Goal: Task Accomplishment & Management: Complete application form

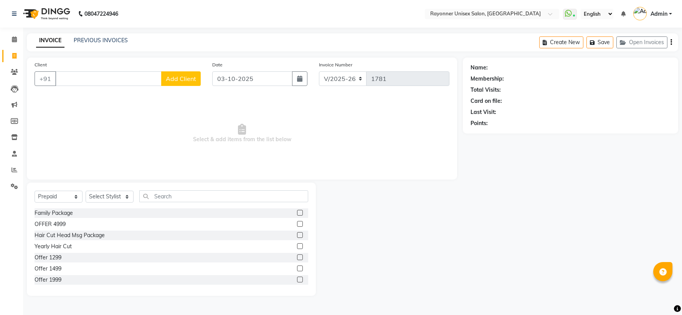
select select "5201"
select select "P"
click at [82, 77] on input "Client" at bounding box center [108, 78] width 106 height 15
click at [94, 111] on span "Select & add items from the list below" at bounding box center [242, 133] width 415 height 77
click at [101, 78] on input "Client" at bounding box center [108, 78] width 106 height 15
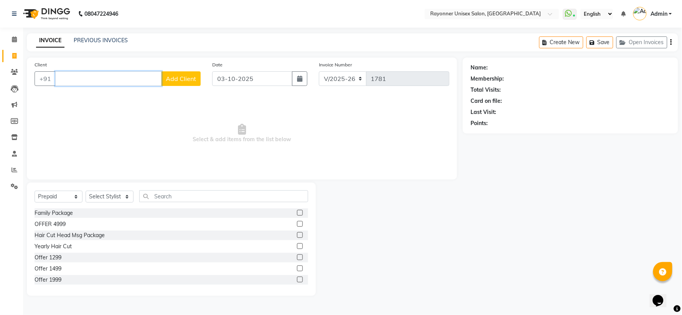
click at [101, 78] on input "Client" at bounding box center [108, 78] width 106 height 15
click at [210, 108] on span "Select & add items from the list below" at bounding box center [242, 133] width 415 height 77
click at [10, 53] on span at bounding box center [14, 56] width 13 height 9
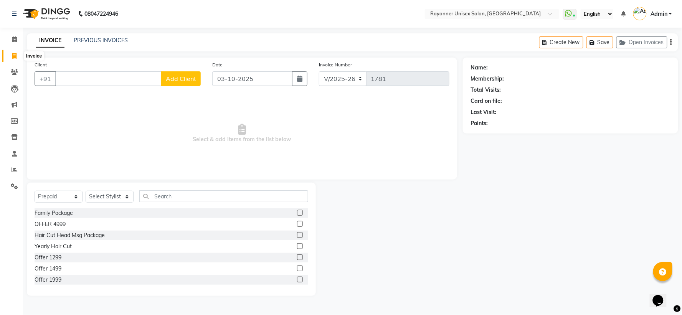
select select "service"
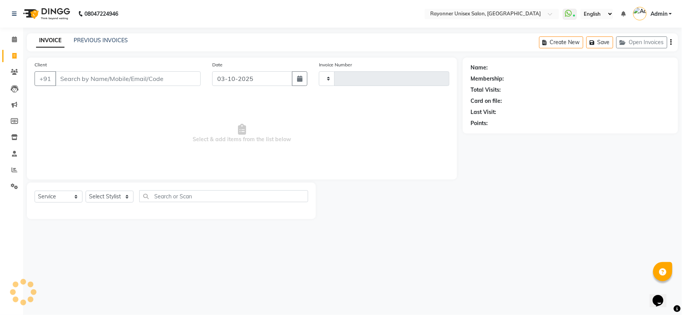
type input "1781"
select select "5201"
select select "P"
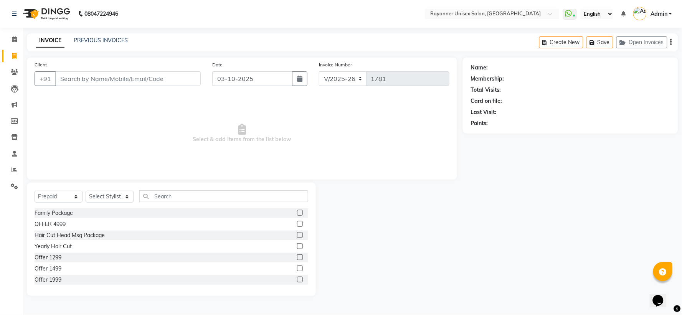
click at [106, 78] on input "Client" at bounding box center [128, 78] width 146 height 15
click at [191, 81] on input "[PERSON_NAME]" at bounding box center [128, 78] width 146 height 15
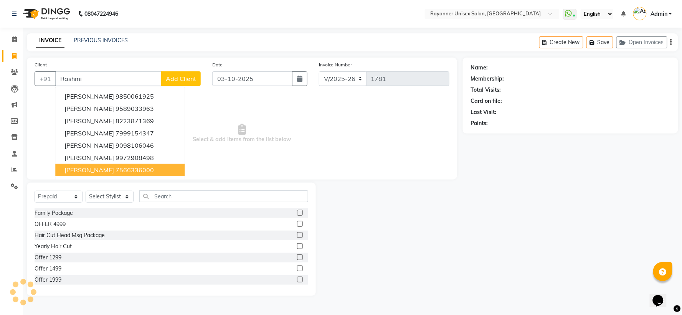
click at [116, 169] on ngb-highlight "7566336000" at bounding box center [135, 170] width 38 height 8
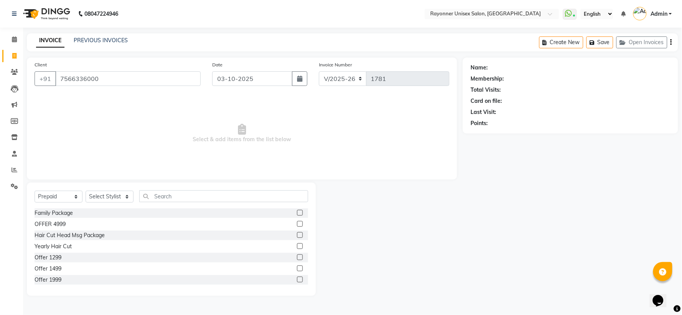
type input "7566336000"
click at [75, 195] on select "Select Service Product Membership Package Voucher Prepaid Gift Card" at bounding box center [59, 197] width 48 height 12
select select "service"
click at [35, 191] on select "Select Service Product Membership Package Voucher Prepaid Gift Card" at bounding box center [59, 197] width 48 height 12
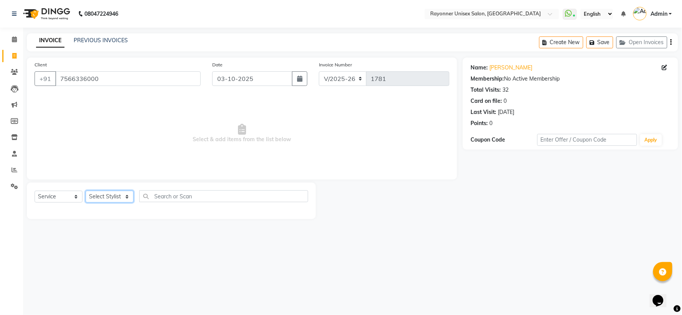
click at [128, 198] on select "Select Stylist [PERSON_NAME] [PERSON_NAME] [PERSON_NAME] Varma [PERSON_NAME]" at bounding box center [110, 197] width 48 height 12
select select "72204"
click at [86, 191] on select "Select Stylist [PERSON_NAME] [PERSON_NAME] [PERSON_NAME] Varma [PERSON_NAME]" at bounding box center [110, 197] width 48 height 12
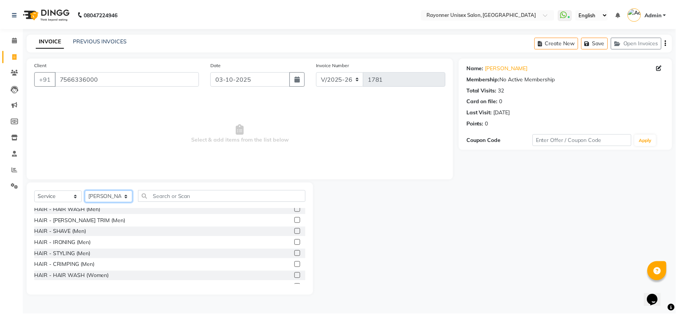
scroll to position [469, 0]
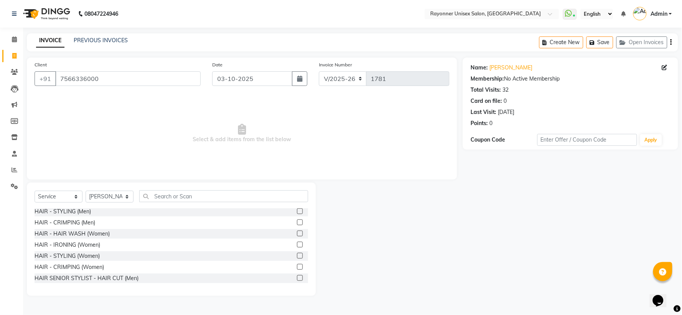
click at [297, 256] on label at bounding box center [300, 256] width 6 height 6
click at [297, 256] on input "checkbox" at bounding box center [299, 256] width 5 height 5
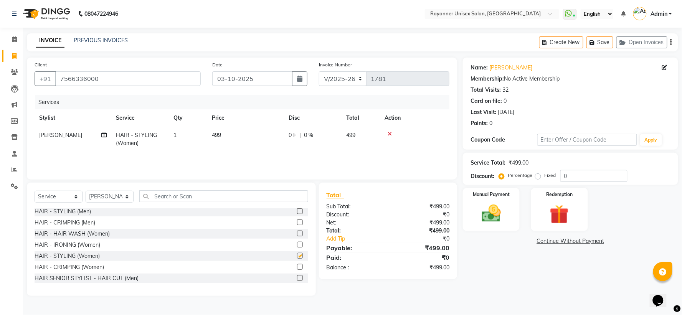
checkbox input "false"
click at [509, 229] on div "Manual Payment" at bounding box center [491, 209] width 59 height 45
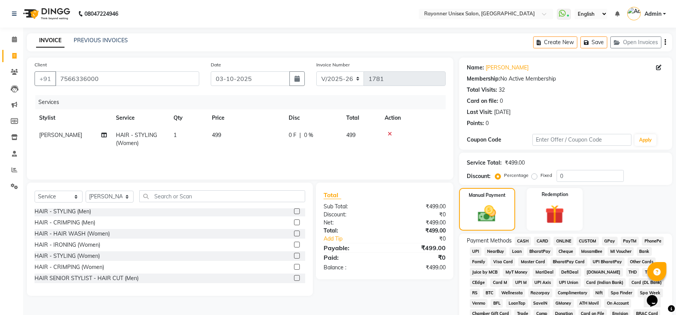
click at [523, 242] on span "CASH" at bounding box center [523, 241] width 17 height 9
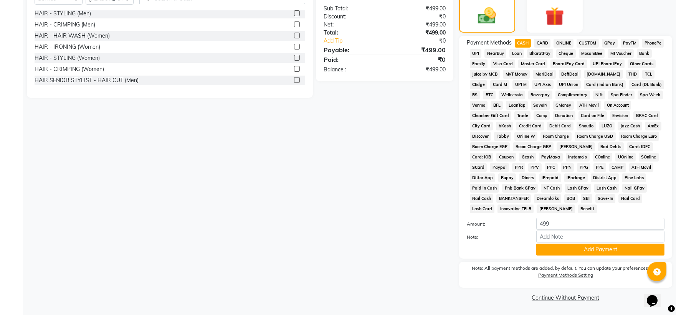
scroll to position [200, 0]
click at [562, 252] on button "Add Payment" at bounding box center [600, 250] width 128 height 12
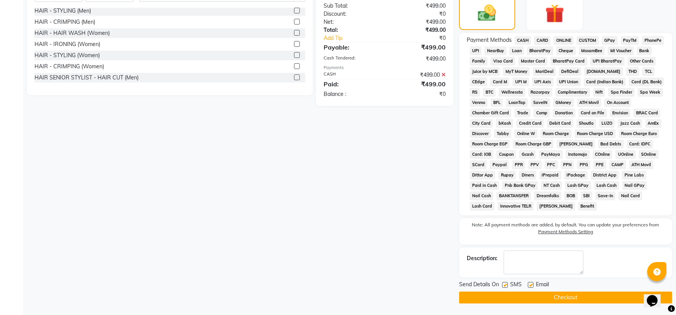
scroll to position [202, 0]
click at [554, 294] on button "Checkout" at bounding box center [565, 298] width 213 height 12
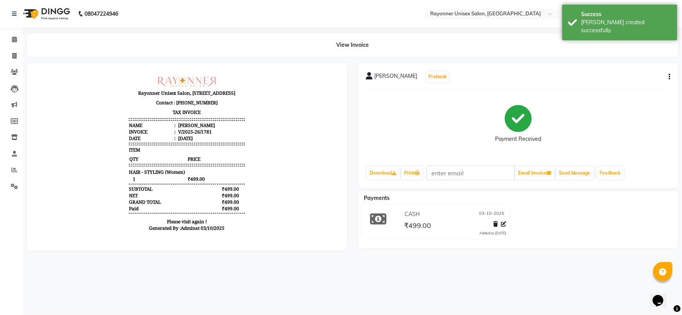
click at [554, 294] on div "08047224946 Select Location × Rayonner Unisex Salon, [GEOGRAPHIC_DATA] WhatsApp…" at bounding box center [341, 157] width 682 height 315
click at [16, 53] on icon at bounding box center [14, 56] width 4 height 6
select select "5201"
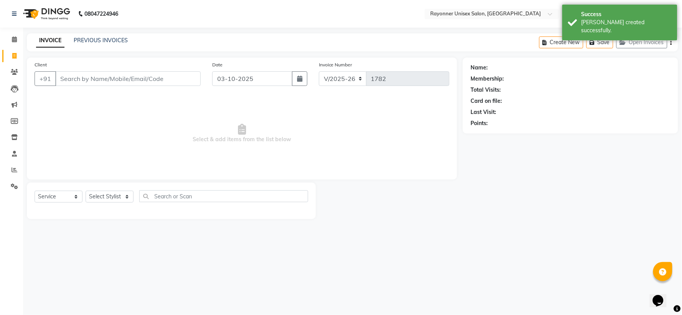
click at [83, 80] on input "Client" at bounding box center [128, 78] width 146 height 15
select select "P"
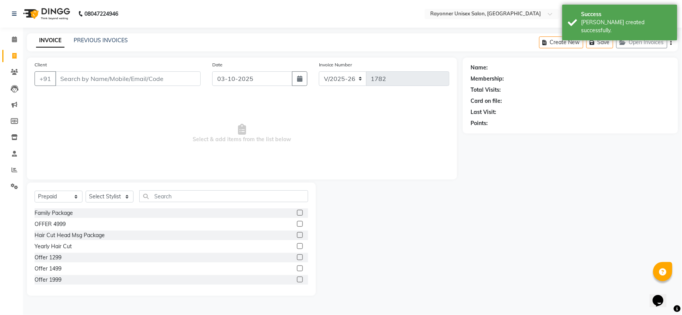
click at [83, 80] on input "Client" at bounding box center [128, 78] width 146 height 15
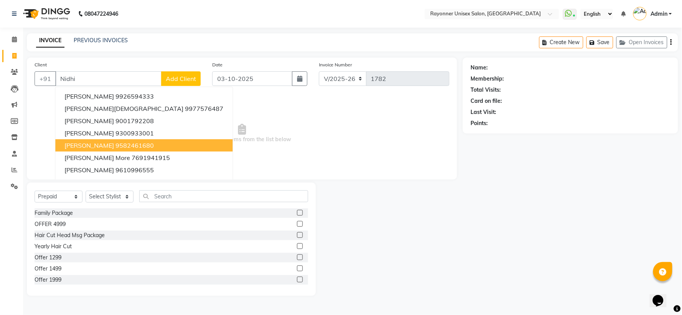
click at [92, 142] on span "[PERSON_NAME]" at bounding box center [90, 146] width 50 height 8
type input "9582461680"
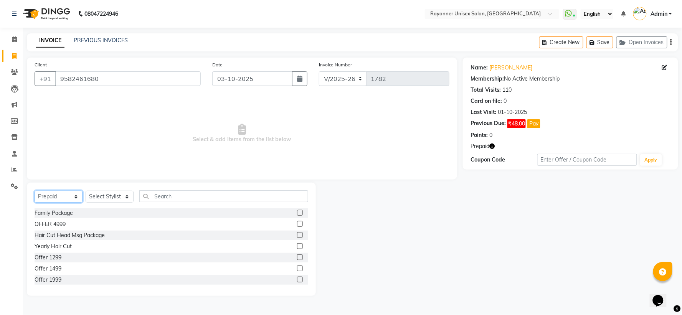
click at [71, 195] on select "Select Service Product Membership Package Voucher Prepaid Gift Card" at bounding box center [59, 197] width 48 height 12
select select "service"
click at [35, 191] on select "Select Service Product Membership Package Voucher Prepaid Gift Card" at bounding box center [59, 197] width 48 height 12
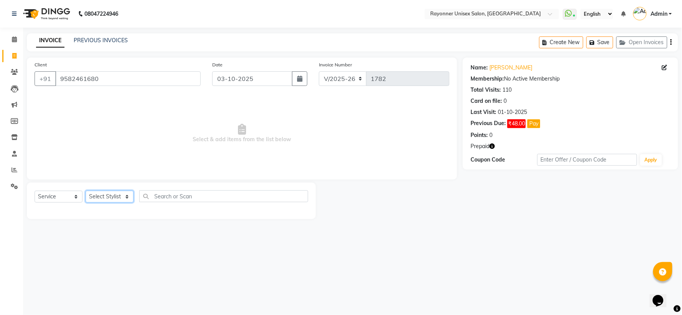
click at [125, 196] on select "Select Stylist [PERSON_NAME] [PERSON_NAME] [PERSON_NAME] Varma [PERSON_NAME]" at bounding box center [110, 197] width 48 height 12
select select "60343"
click at [86, 191] on select "Select Stylist [PERSON_NAME] [PERSON_NAME] [PERSON_NAME] Varma [PERSON_NAME]" at bounding box center [110, 197] width 48 height 12
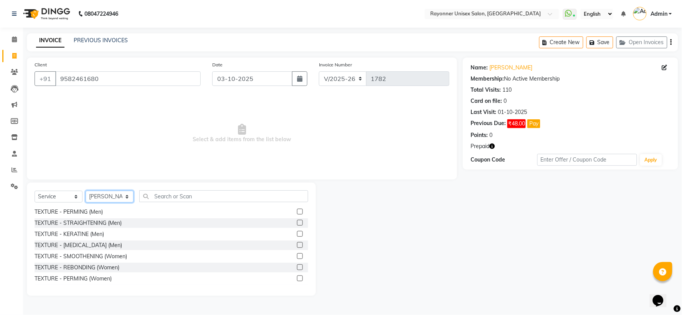
scroll to position [768, 0]
click at [297, 255] on label at bounding box center [300, 258] width 6 height 6
click at [297, 256] on input "checkbox" at bounding box center [299, 258] width 5 height 5
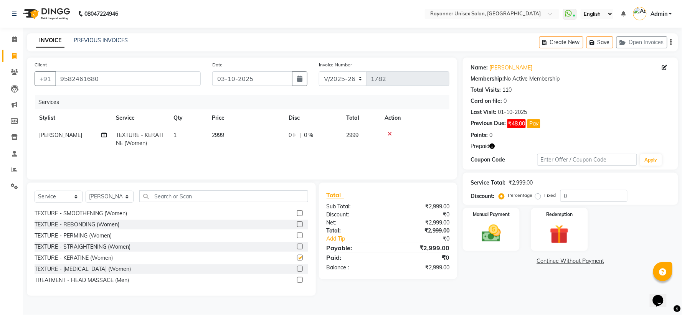
checkbox input "false"
click at [219, 133] on span "2999" at bounding box center [218, 135] width 12 height 7
select select "60343"
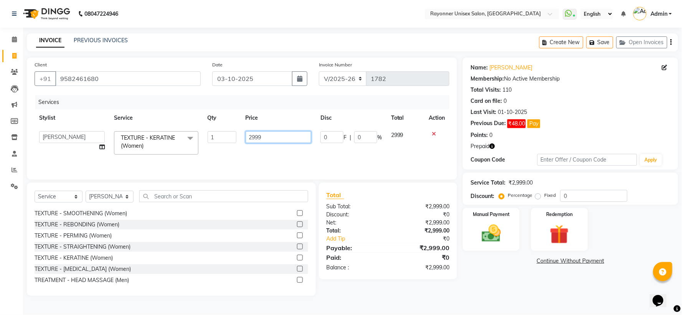
click at [256, 136] on input "2999" at bounding box center [279, 137] width 66 height 12
type input "6499"
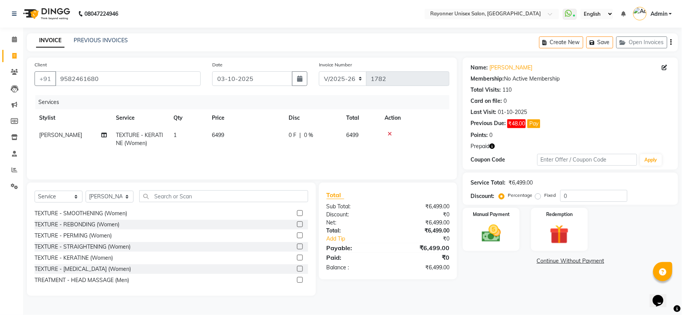
click at [280, 148] on td "6499" at bounding box center [245, 139] width 77 height 25
select select "60343"
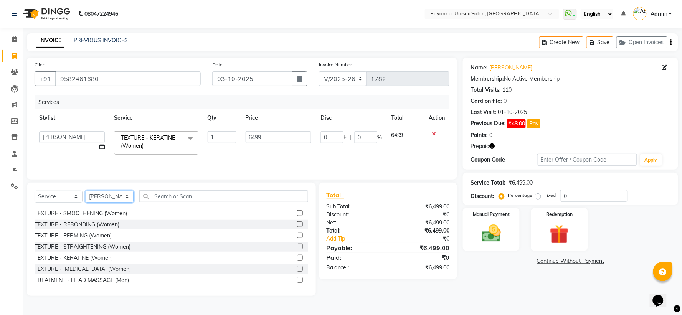
click at [127, 195] on select "Select Stylist [PERSON_NAME] [PERSON_NAME] [PERSON_NAME] Varma [PERSON_NAME]" at bounding box center [110, 197] width 48 height 12
select select "72204"
click at [86, 191] on select "Select Stylist [PERSON_NAME] [PERSON_NAME] [PERSON_NAME] Varma [PERSON_NAME]" at bounding box center [110, 197] width 48 height 12
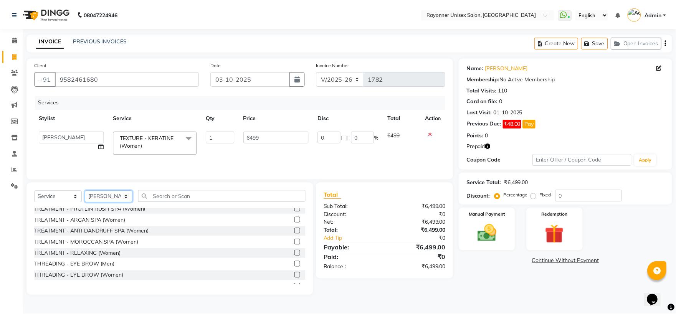
scroll to position [981, 0]
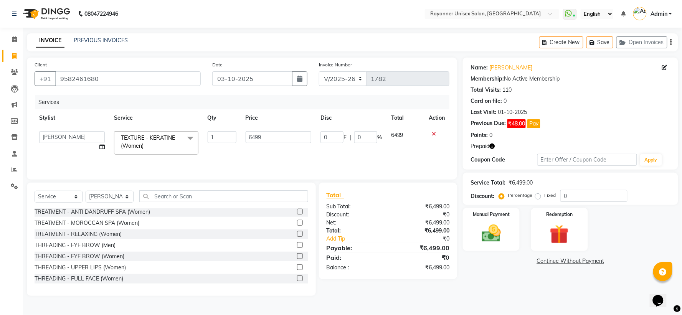
click at [297, 255] on label at bounding box center [300, 256] width 6 height 6
click at [297, 255] on input "checkbox" at bounding box center [299, 256] width 5 height 5
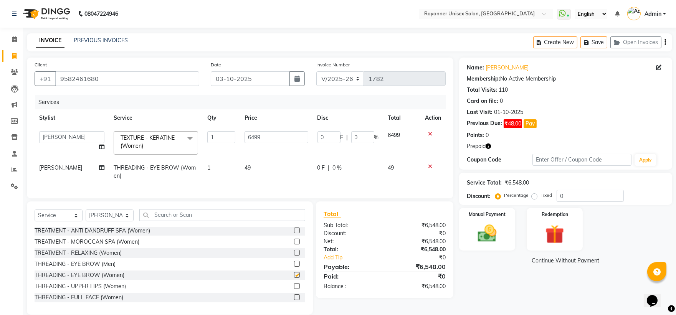
checkbox input "false"
click at [571, 223] on div "Redemption" at bounding box center [555, 229] width 58 height 44
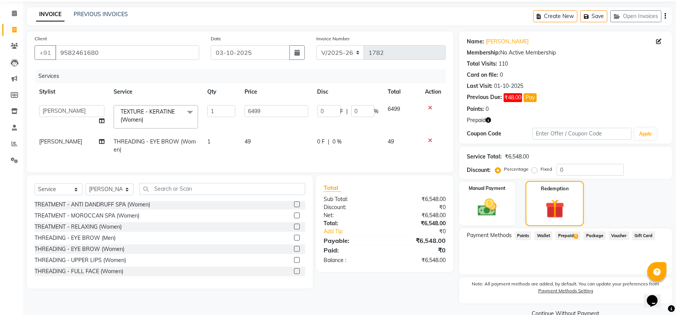
scroll to position [41, 0]
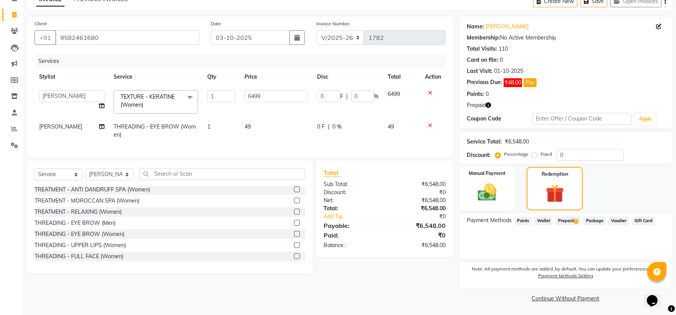
click at [577, 220] on span "5" at bounding box center [576, 221] width 4 height 5
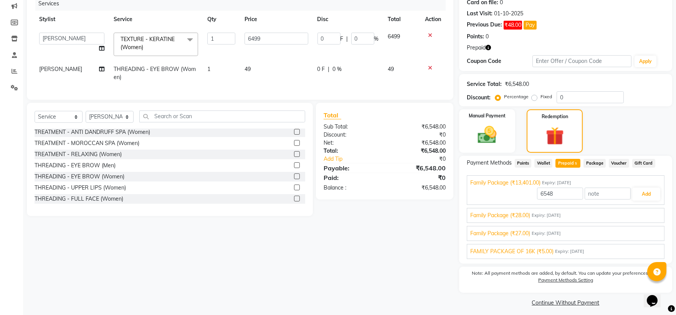
scroll to position [103, 0]
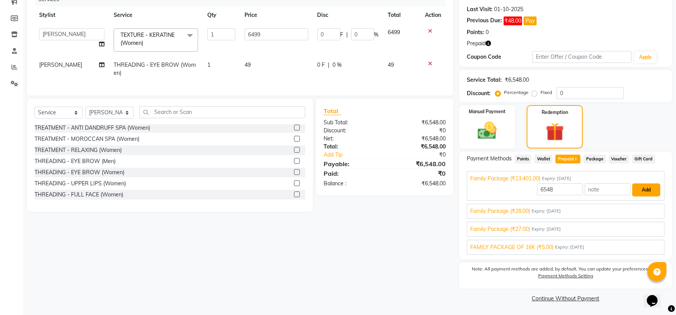
click at [633, 187] on button "Add" at bounding box center [646, 190] width 28 height 13
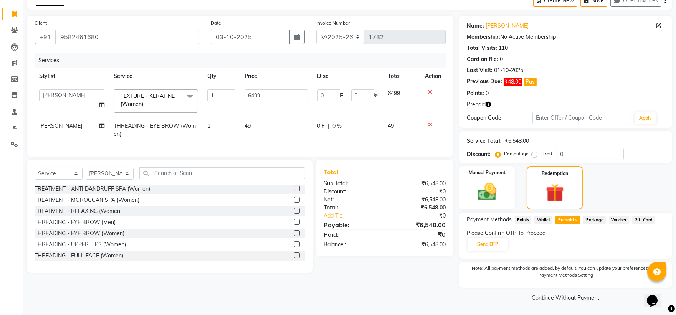
scroll to position [41, 0]
click at [504, 246] on button "Send OTP" at bounding box center [488, 245] width 40 height 13
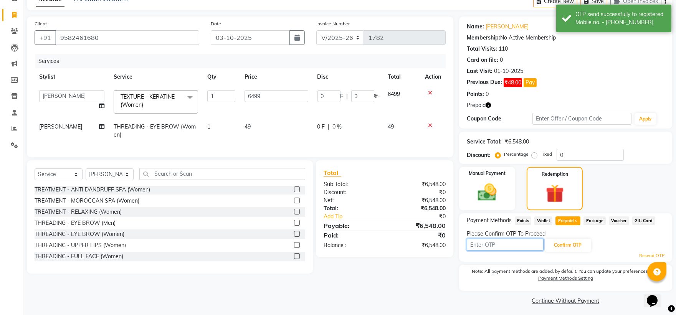
click at [504, 246] on input "text" at bounding box center [505, 245] width 77 height 12
type input "2857"
click at [564, 244] on button "Confirm OTP" at bounding box center [567, 245] width 47 height 13
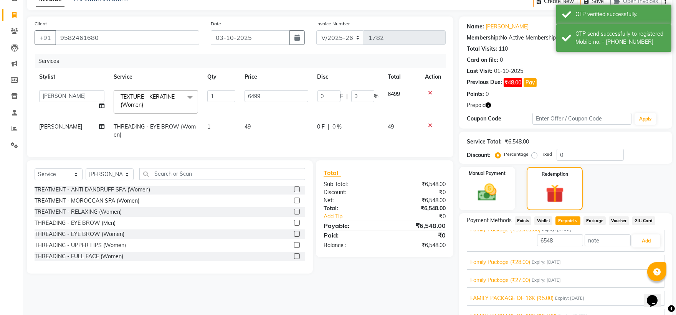
scroll to position [17, 0]
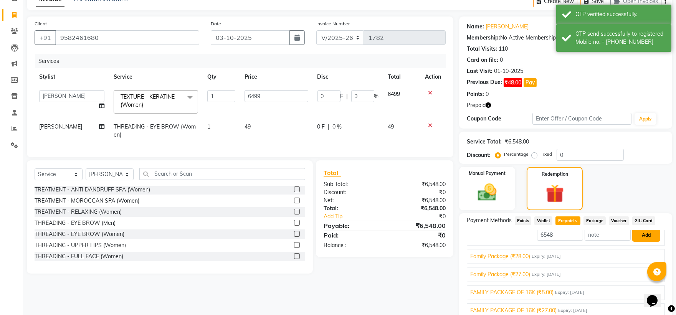
click at [635, 233] on button "Add" at bounding box center [646, 235] width 28 height 13
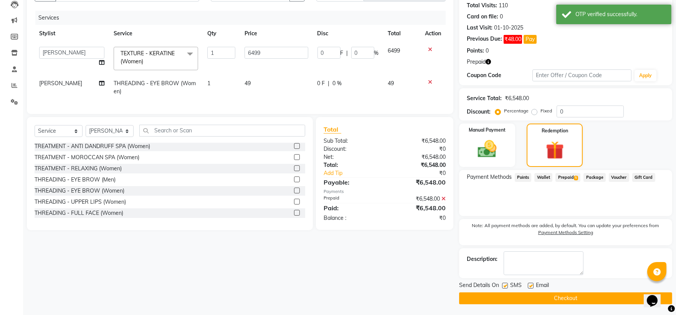
scroll to position [85, 0]
click at [566, 297] on button "Checkout" at bounding box center [565, 298] width 213 height 12
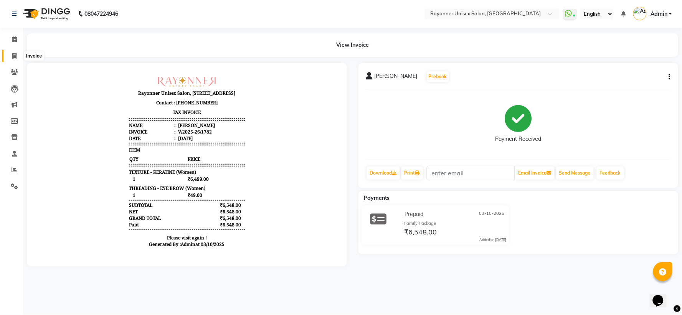
click at [13, 56] on icon at bounding box center [14, 56] width 4 height 6
select select "service"
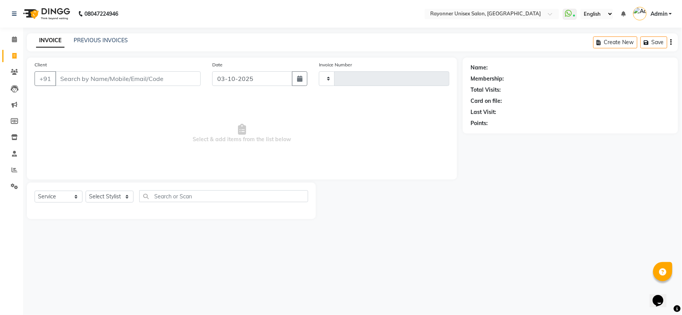
type input "1783"
select select "5201"
select select "P"
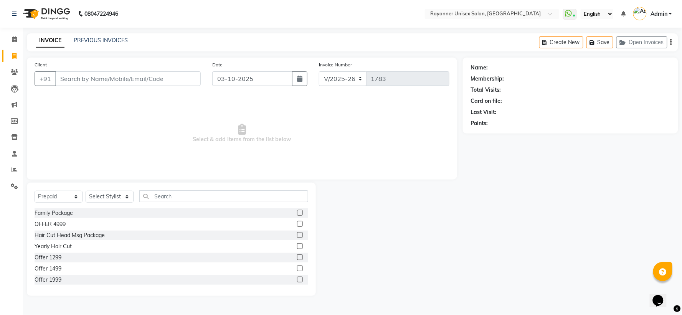
click at [78, 76] on input "Client" at bounding box center [128, 78] width 146 height 15
type input "8319690829"
click at [188, 75] on span "Add Client" at bounding box center [181, 79] width 30 height 8
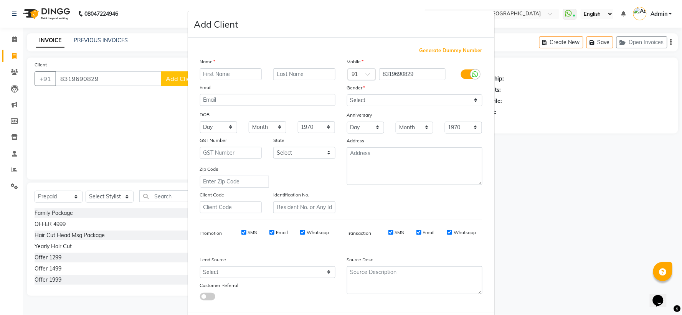
click at [225, 75] on input "text" at bounding box center [231, 74] width 62 height 12
type input "Divya"
click at [306, 75] on input "text" at bounding box center [304, 74] width 62 height 12
type input "Ma'am"
click at [366, 98] on select "Select [DEMOGRAPHIC_DATA] [DEMOGRAPHIC_DATA] Other Prefer Not To Say" at bounding box center [415, 100] width 136 height 12
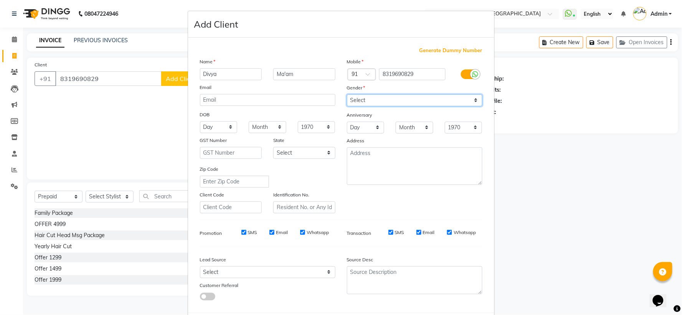
select select "[DEMOGRAPHIC_DATA]"
click at [347, 94] on select "Select [DEMOGRAPHIC_DATA] [DEMOGRAPHIC_DATA] Other Prefer Not To Say" at bounding box center [415, 100] width 136 height 12
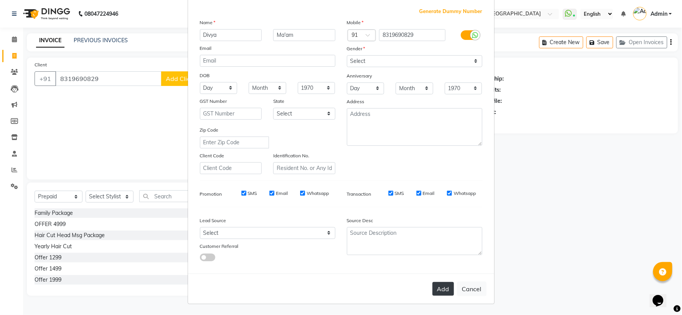
click at [435, 289] on button "Add" at bounding box center [444, 289] width 22 height 14
select select
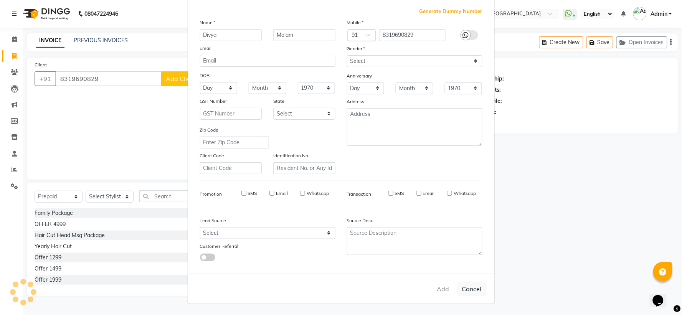
select select
checkbox input "false"
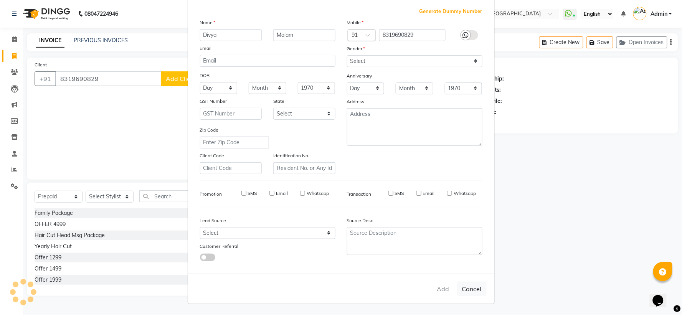
checkbox input "false"
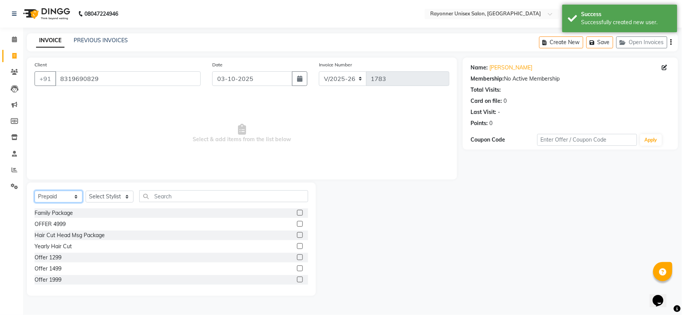
click at [76, 197] on select "Select Service Product Membership Package Voucher Prepaid Gift Card" at bounding box center [59, 197] width 48 height 12
select select "service"
click at [35, 191] on select "Select Service Product Membership Package Voucher Prepaid Gift Card" at bounding box center [59, 197] width 48 height 12
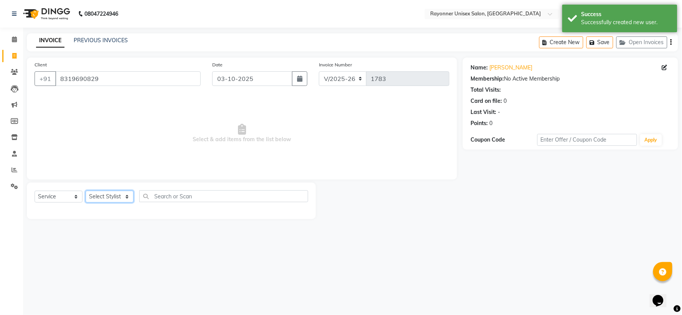
click at [133, 192] on select "Select Stylist [PERSON_NAME] [PERSON_NAME] [PERSON_NAME] Varma [PERSON_NAME]" at bounding box center [110, 197] width 48 height 12
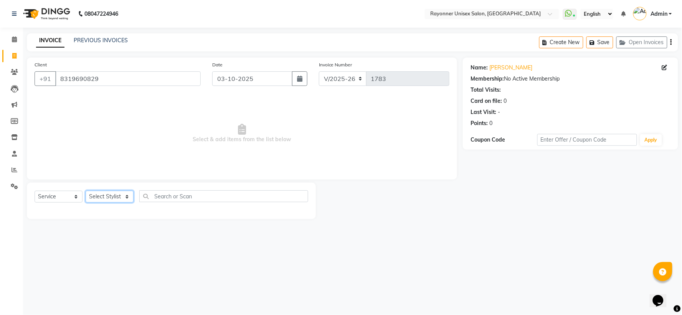
select select "72204"
click at [86, 191] on select "Select Stylist [PERSON_NAME] [PERSON_NAME] [PERSON_NAME] Varma [PERSON_NAME]" at bounding box center [110, 197] width 48 height 12
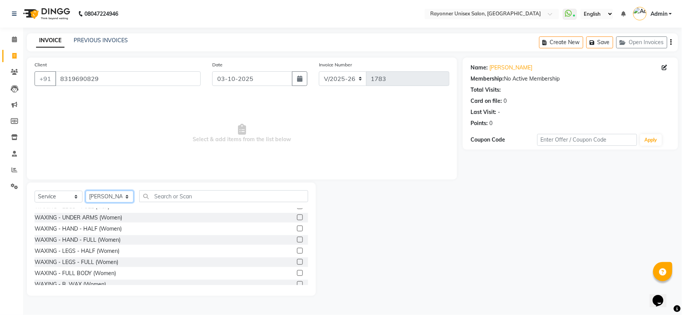
scroll to position [1152, 0]
click at [297, 240] on label at bounding box center [300, 241] width 6 height 6
click at [297, 240] on input "checkbox" at bounding box center [299, 241] width 5 height 5
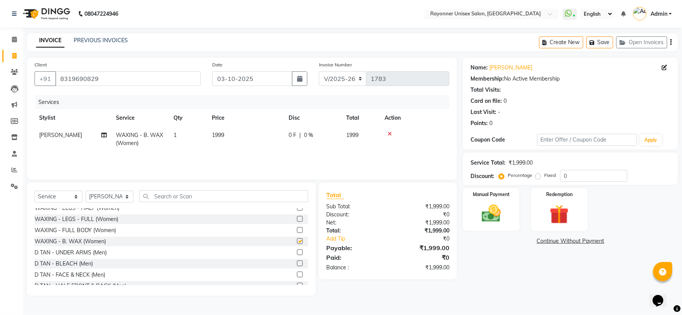
checkbox input "false"
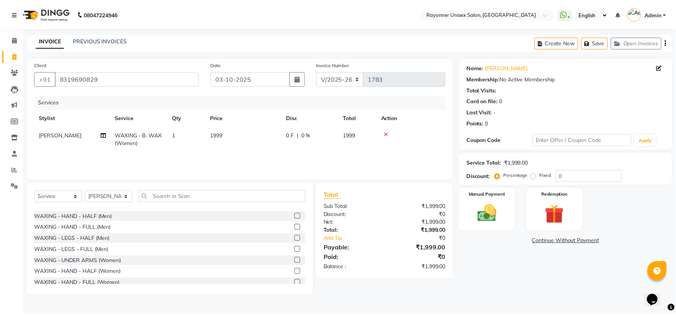
scroll to position [1066, 0]
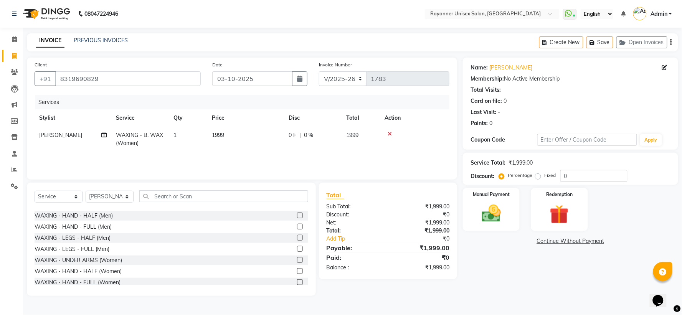
click at [297, 258] on label at bounding box center [300, 260] width 6 height 6
click at [297, 258] on input "checkbox" at bounding box center [299, 260] width 5 height 5
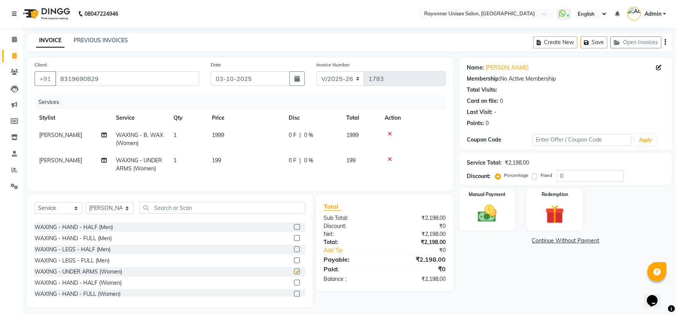
checkbox input "false"
click at [503, 211] on img at bounding box center [487, 213] width 32 height 23
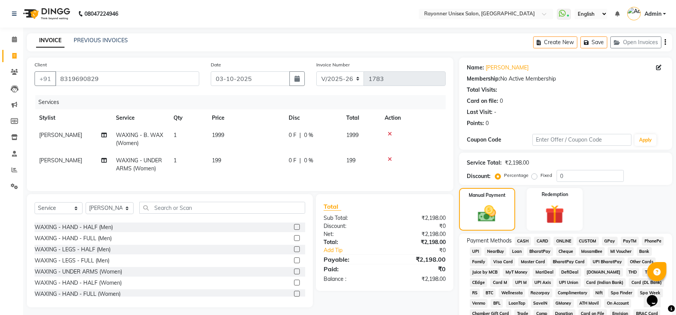
click at [566, 243] on span "ONLINE" at bounding box center [564, 241] width 20 height 9
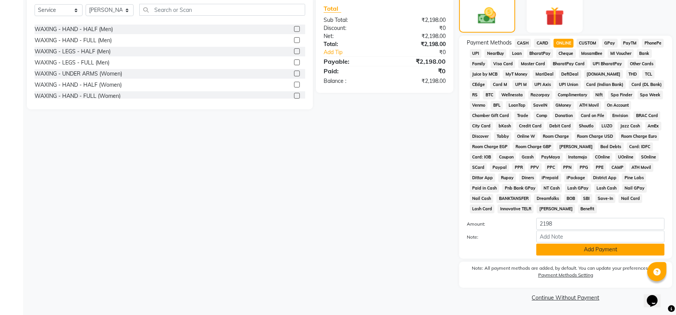
click at [569, 248] on button "Add Payment" at bounding box center [600, 250] width 128 height 12
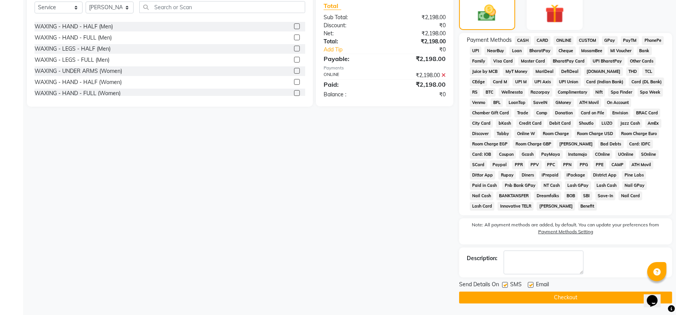
scroll to position [202, 0]
click at [566, 298] on button "Checkout" at bounding box center [565, 298] width 213 height 12
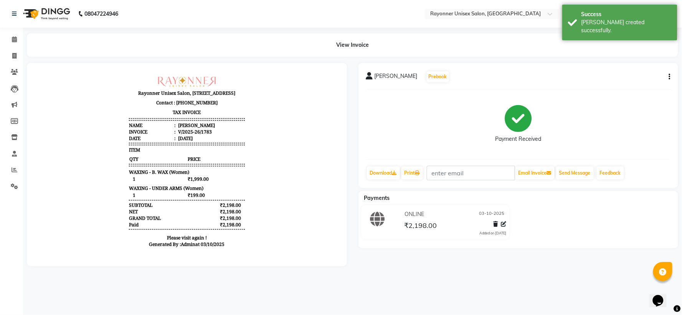
click at [559, 278] on main "View Invoice [PERSON_NAME] Prebook Payment Received Download Print Email Invoic…" at bounding box center [352, 155] width 659 height 245
click at [13, 55] on icon at bounding box center [14, 56] width 4 height 6
select select "5201"
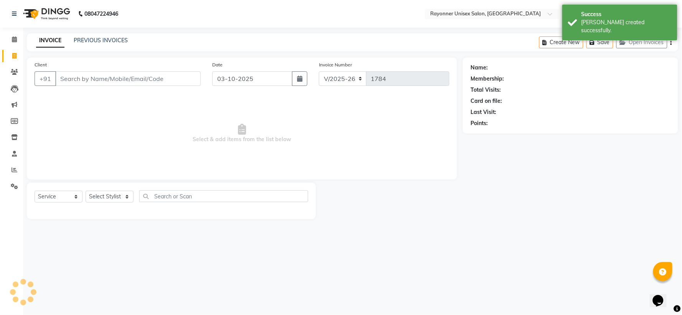
select select "P"
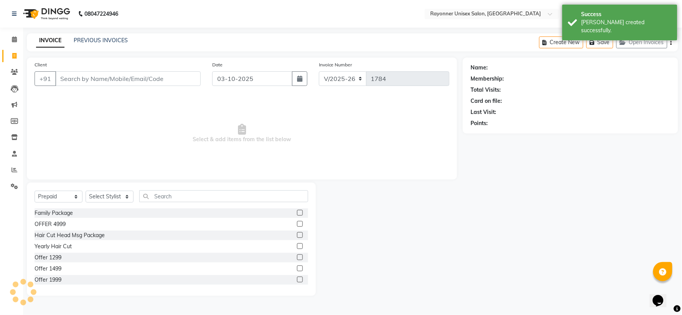
click at [97, 78] on input "Client" at bounding box center [128, 78] width 146 height 15
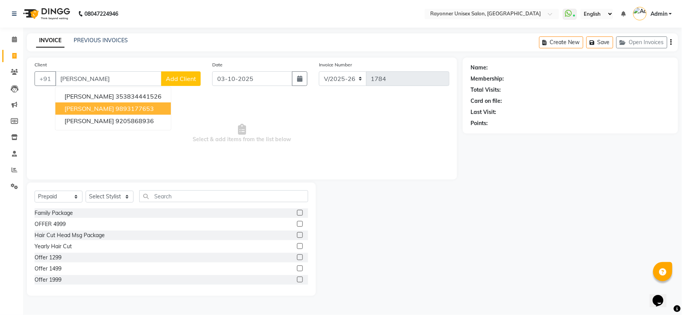
click at [116, 106] on ngb-highlight "9893177653" at bounding box center [135, 109] width 38 height 8
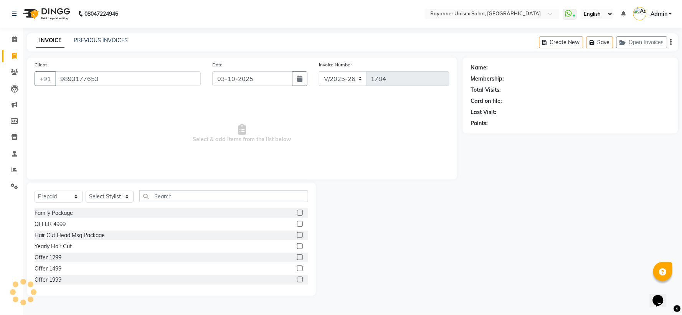
type input "9893177653"
